Goal: Obtain resource: Obtain resource

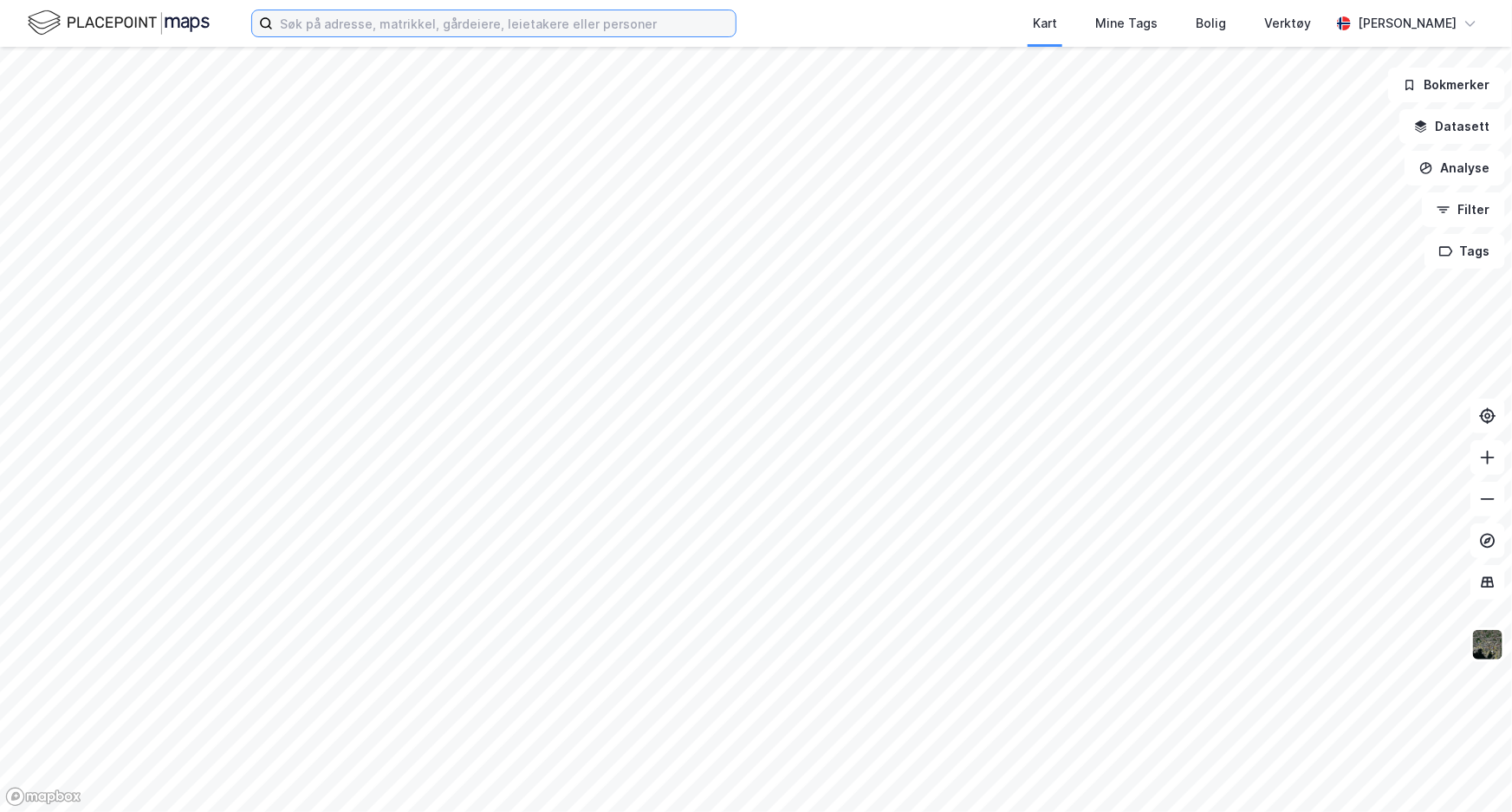
click at [381, 17] on input at bounding box center [504, 23] width 462 height 26
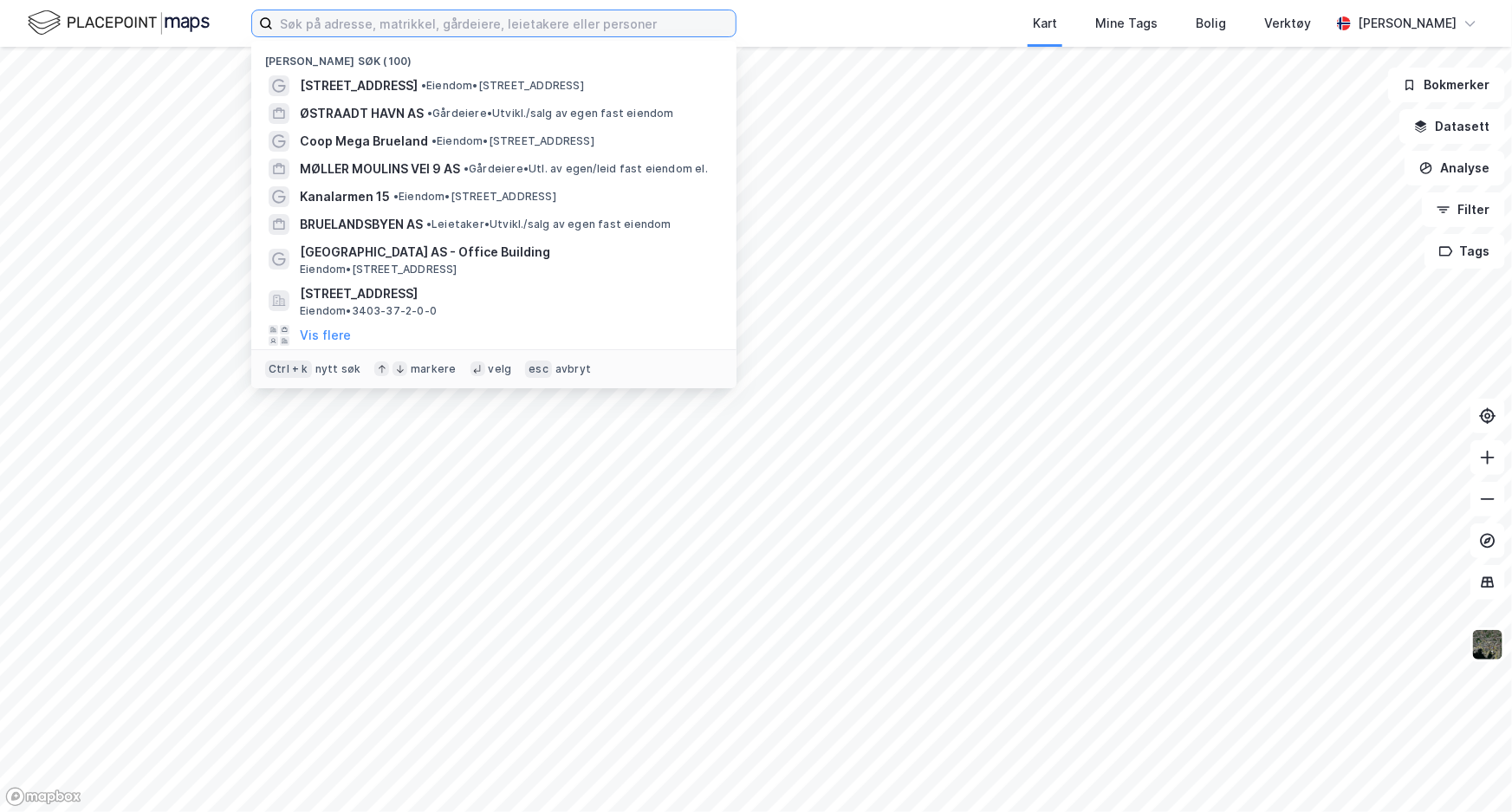
type input "g"
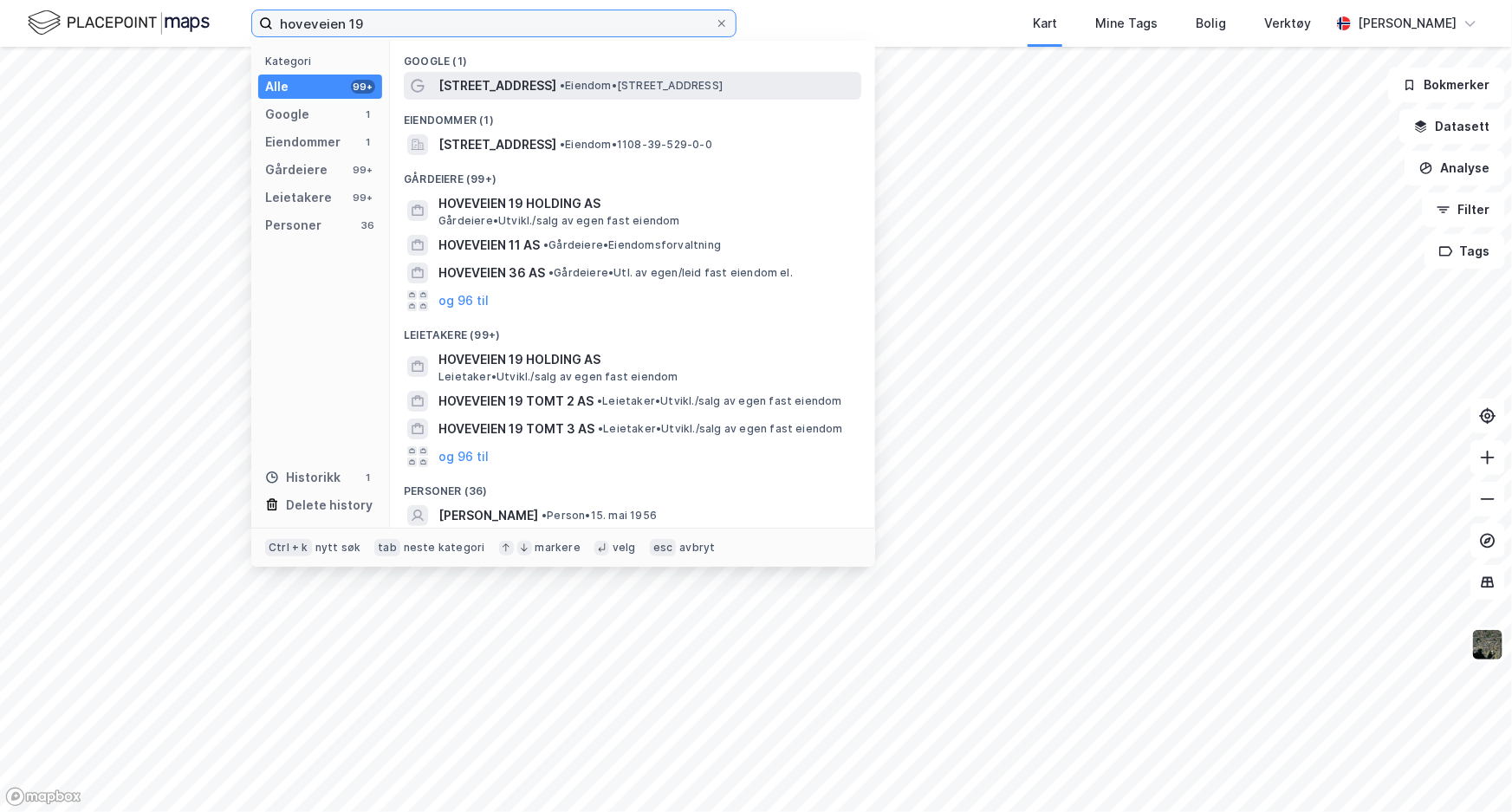
type input "hoveveien 19"
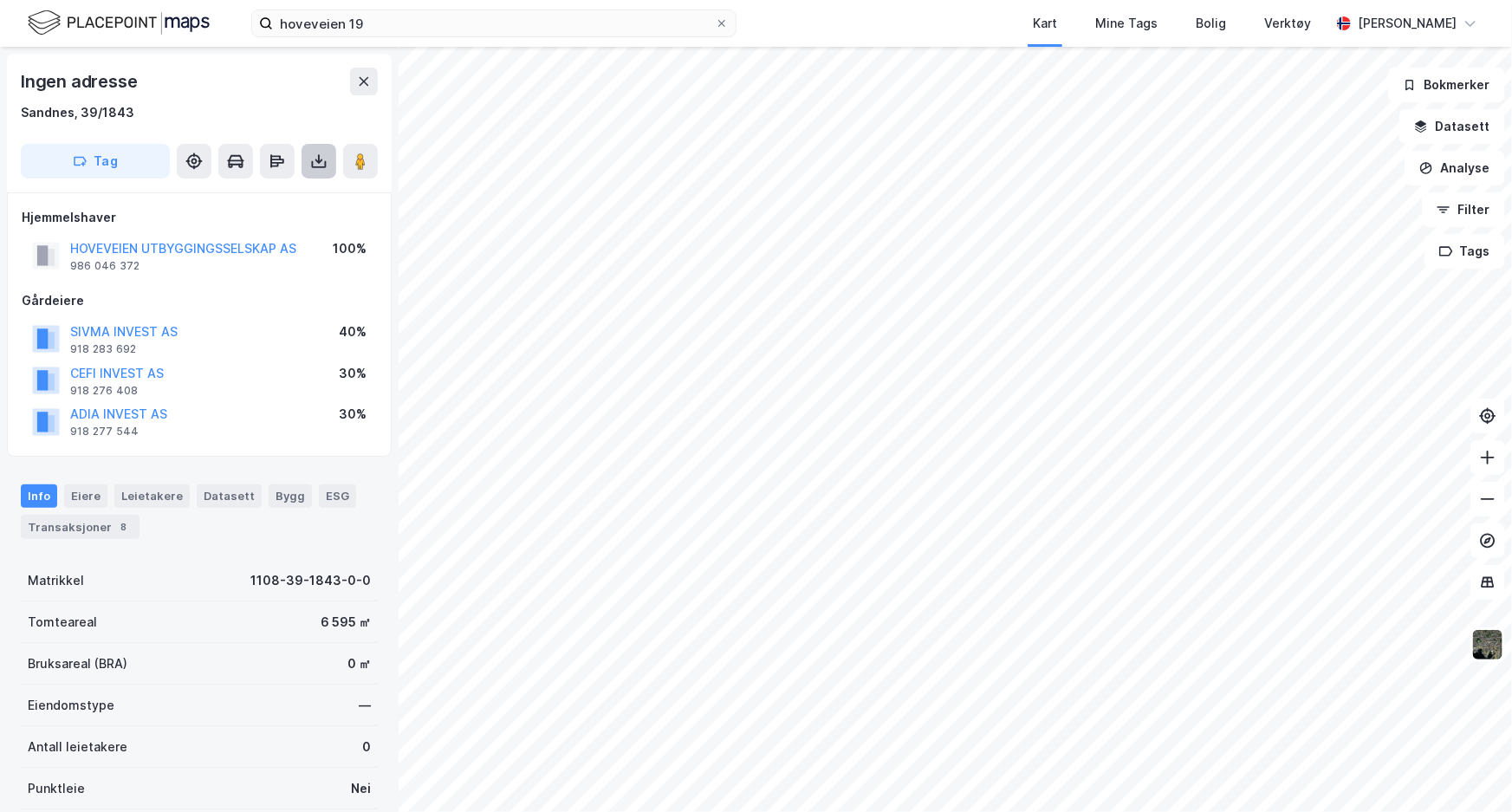
click at [318, 167] on icon at bounding box center [319, 164] width 15 height 7
click at [306, 200] on div "Last ned grunnbok" at bounding box center [245, 196] width 185 height 28
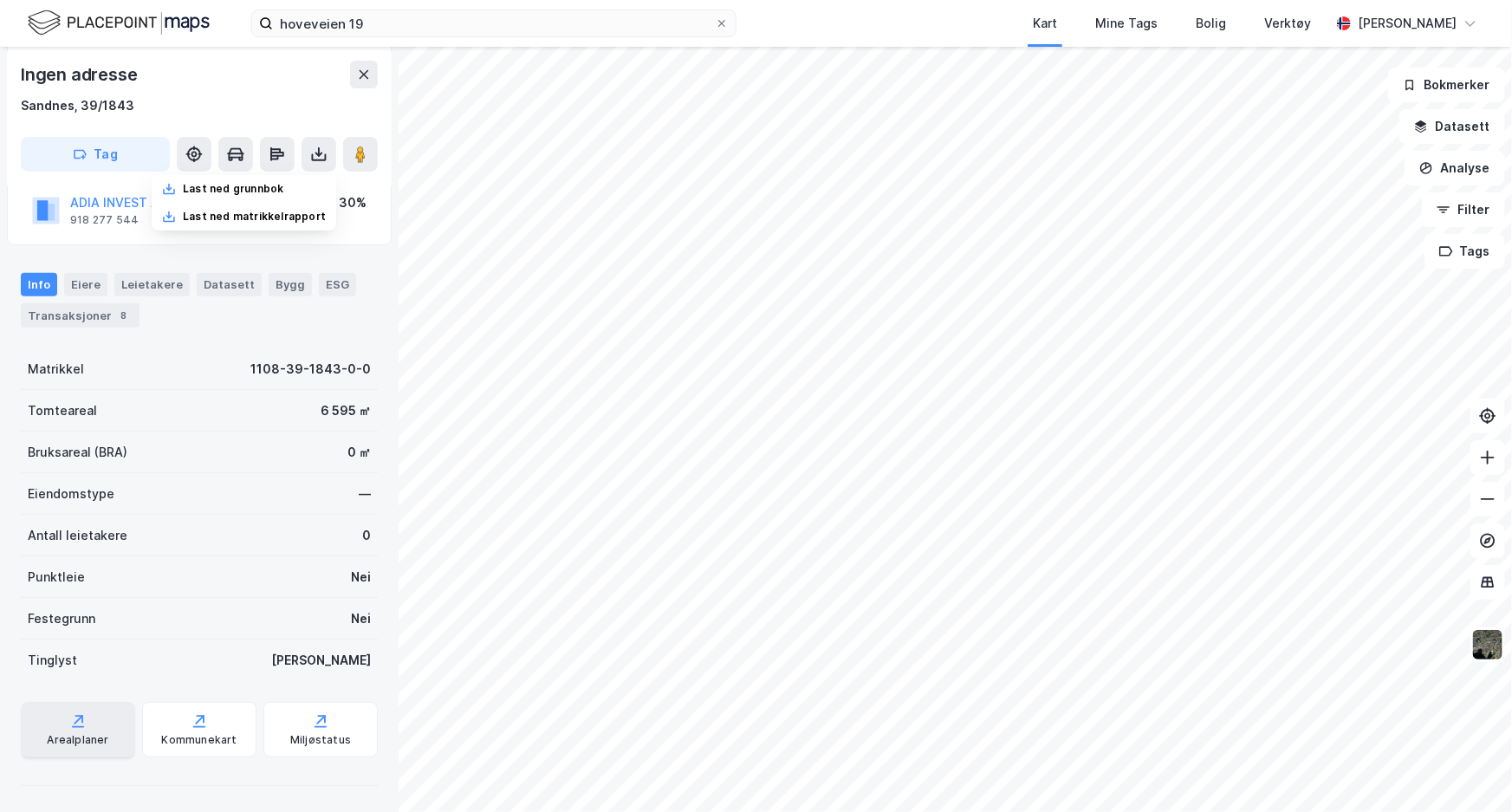
click at [98, 744] on div "Arealplaner" at bounding box center [78, 739] width 62 height 14
